Goal: Information Seeking & Learning: Learn about a topic

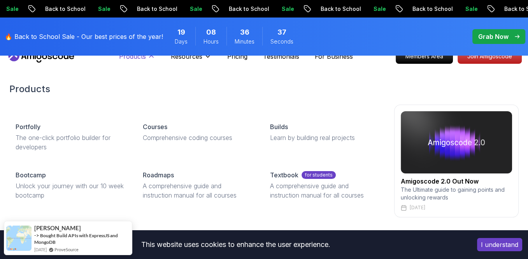
scroll to position [14, 0]
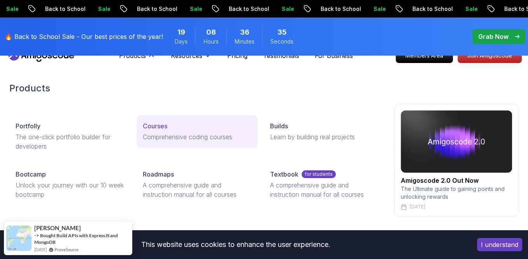
click at [166, 136] on p "Comprehensive coding courses" at bounding box center [197, 136] width 108 height 9
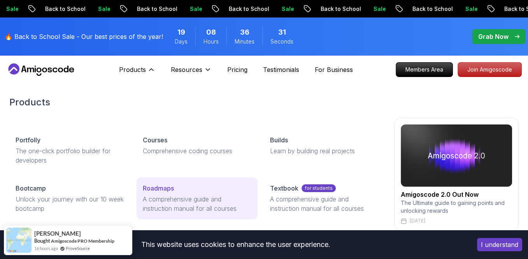
click at [168, 201] on p "A comprehensive guide and instruction manual for all courses" at bounding box center [197, 203] width 108 height 19
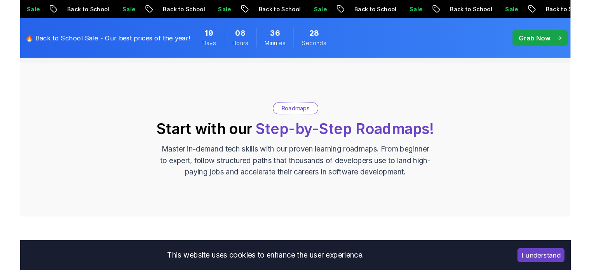
scroll to position [201, 0]
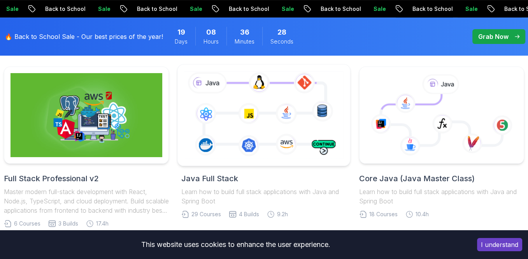
click at [296, 135] on icon at bounding box center [263, 115] width 163 height 91
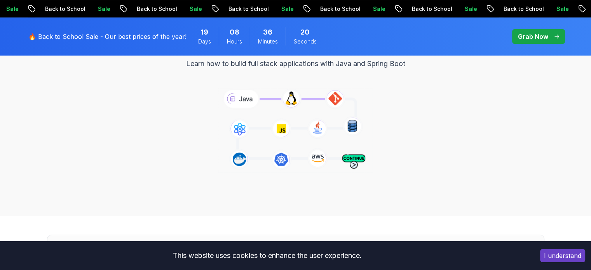
scroll to position [117, 0]
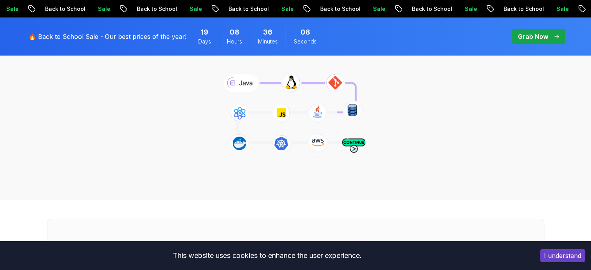
click at [336, 85] on icon at bounding box center [296, 114] width 158 height 88
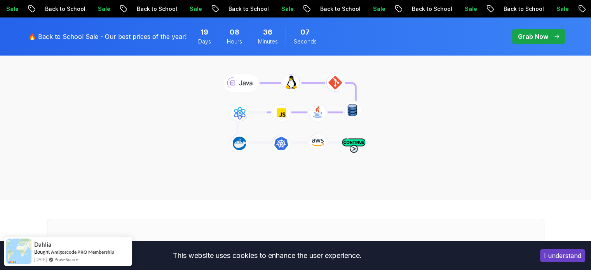
drag, startPoint x: 415, startPoint y: 133, endPoint x: 355, endPoint y: 150, distance: 62.8
click at [355, 150] on icon at bounding box center [296, 114] width 158 height 88
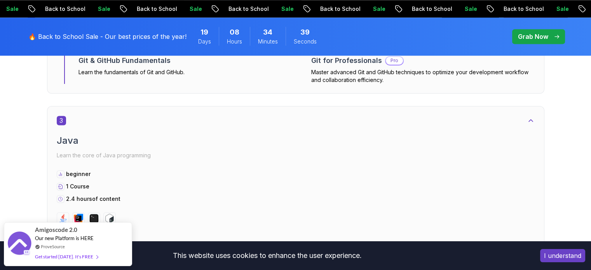
scroll to position [947, 0]
